Goal: Use online tool/utility: Utilize a website feature to perform a specific function

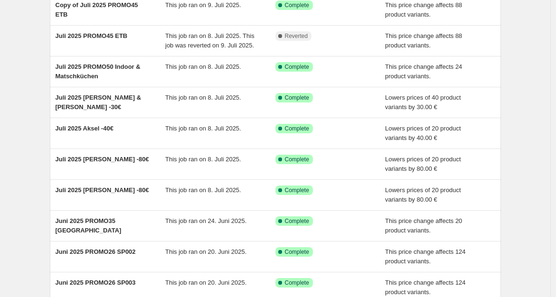
scroll to position [99, 0]
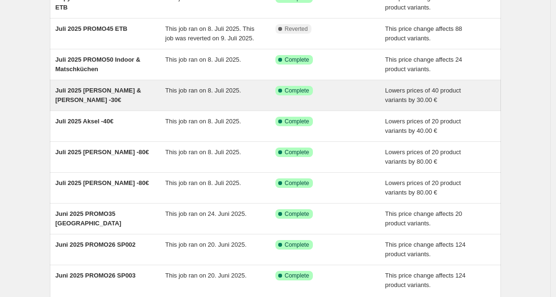
click at [94, 94] on div "Juli 2025 [PERSON_NAME] & [PERSON_NAME] -30€" at bounding box center [111, 95] width 110 height 19
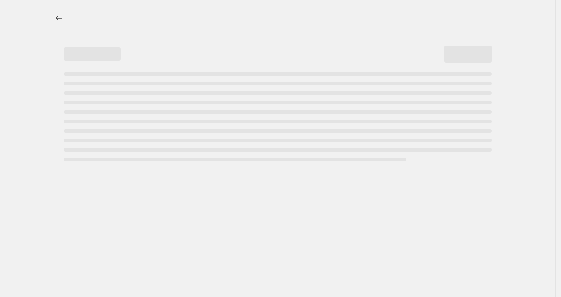
select select "by"
select select "no_change"
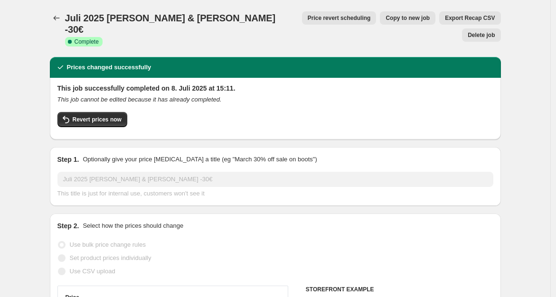
click at [385, 19] on span "Copy to new job" at bounding box center [407, 18] width 44 height 8
select select "by"
select select "no_change"
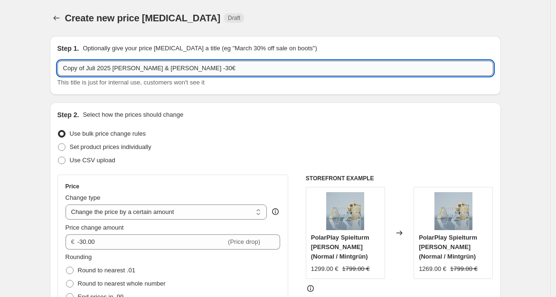
click at [215, 69] on input "Copy of Juli 2025 [PERSON_NAME] & [PERSON_NAME] -30€" at bounding box center [275, 68] width 436 height 15
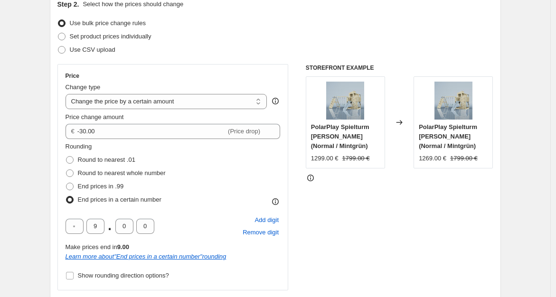
scroll to position [112, 0]
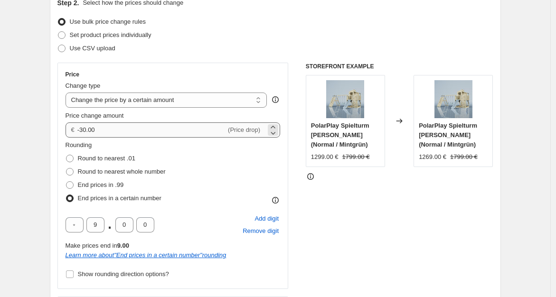
type input "[DATE] [PERSON_NAME] +50€"
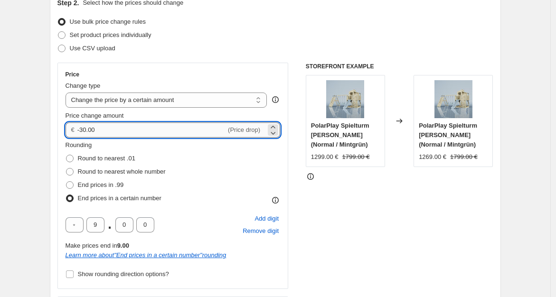
click at [157, 133] on input "-30.00" at bounding box center [151, 129] width 149 height 15
type input "50.00"
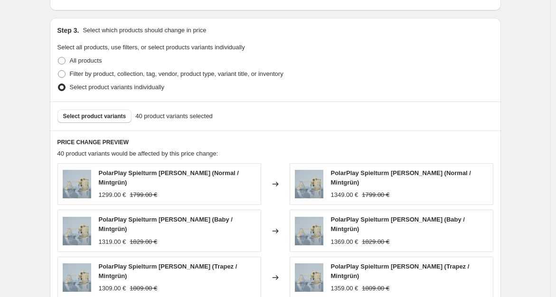
scroll to position [494, 0]
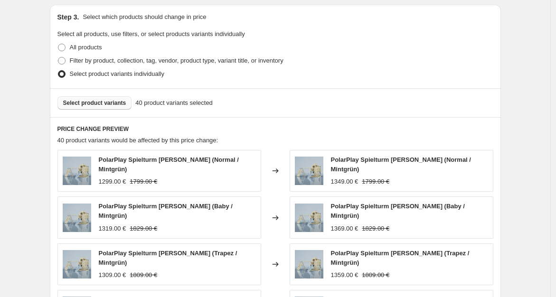
click at [112, 106] on span "Select product variants" at bounding box center [94, 103] width 63 height 8
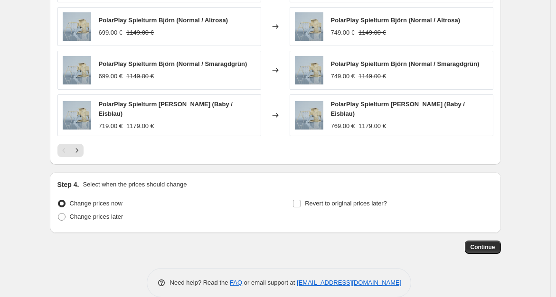
scroll to position [733, 0]
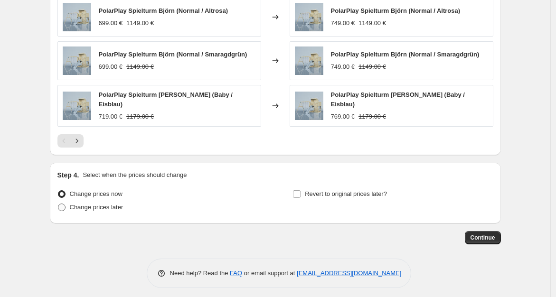
click at [114, 204] on span "Change prices later" at bounding box center [97, 207] width 54 height 7
click at [58, 204] on input "Change prices later" at bounding box center [58, 204] width 0 height 0
radio input "true"
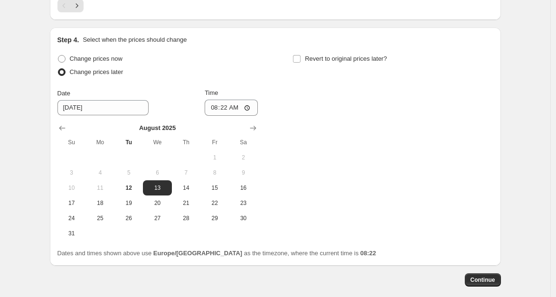
scroll to position [892, 0]
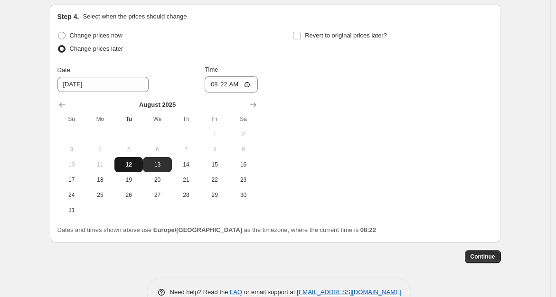
click at [135, 161] on span "12" at bounding box center [128, 165] width 21 height 8
type input "[DATE]"
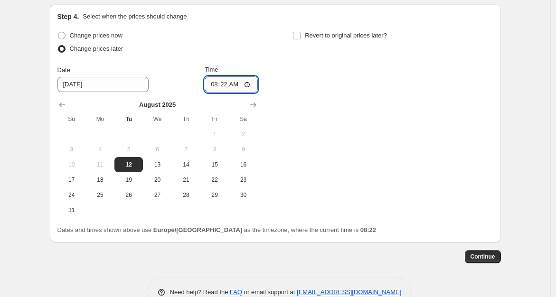
click at [226, 82] on input "08:22" at bounding box center [231, 84] width 53 height 16
type input "10:00"
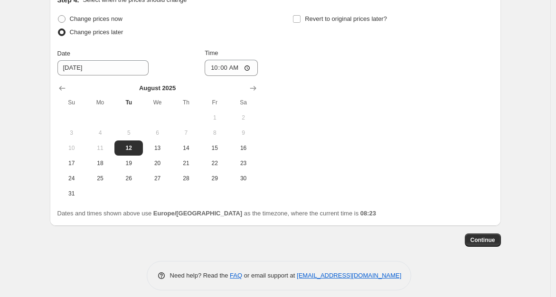
scroll to position [911, 0]
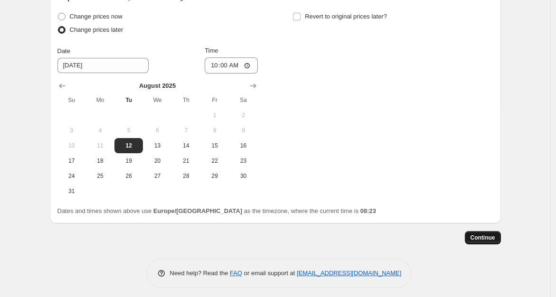
click at [493, 234] on span "Continue" at bounding box center [482, 238] width 25 height 8
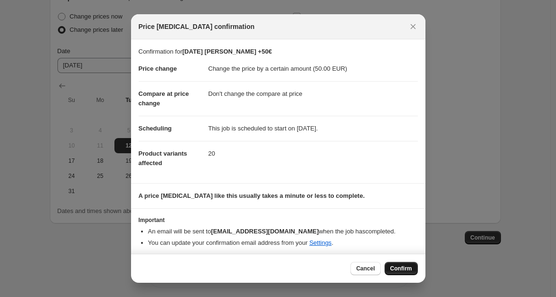
click at [399, 270] on span "Confirm" at bounding box center [401, 269] width 22 height 8
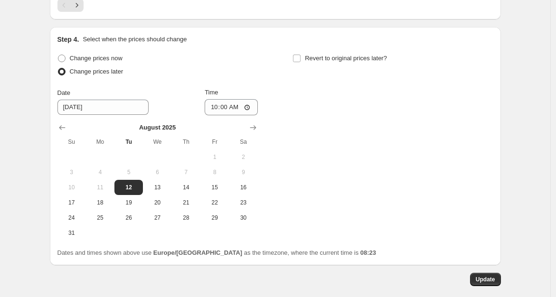
scroll to position [931, 0]
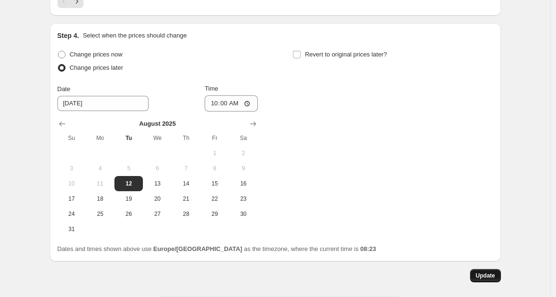
click at [489, 272] on span "Update" at bounding box center [485, 276] width 19 height 8
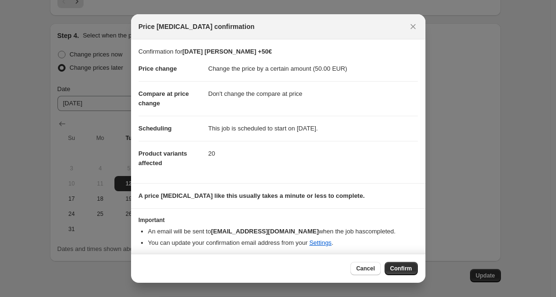
scroll to position [2, 0]
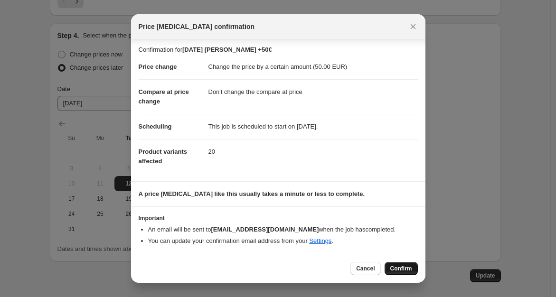
click at [404, 266] on span "Confirm" at bounding box center [401, 269] width 22 height 8
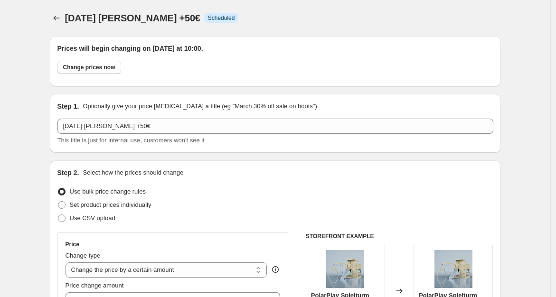
scroll to position [931, 0]
